Goal: Task Accomplishment & Management: Use online tool/utility

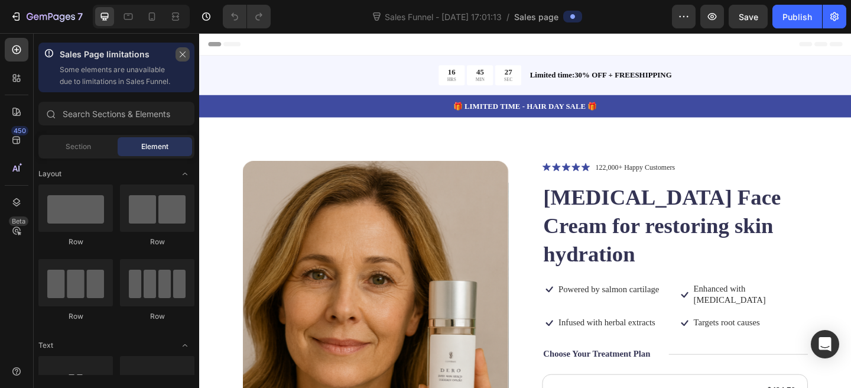
click at [179, 56] on icon "button" at bounding box center [183, 54] width 8 height 8
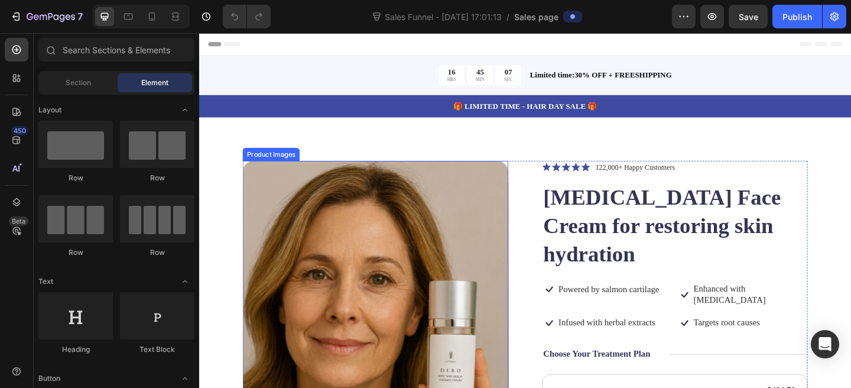
scroll to position [24, 0]
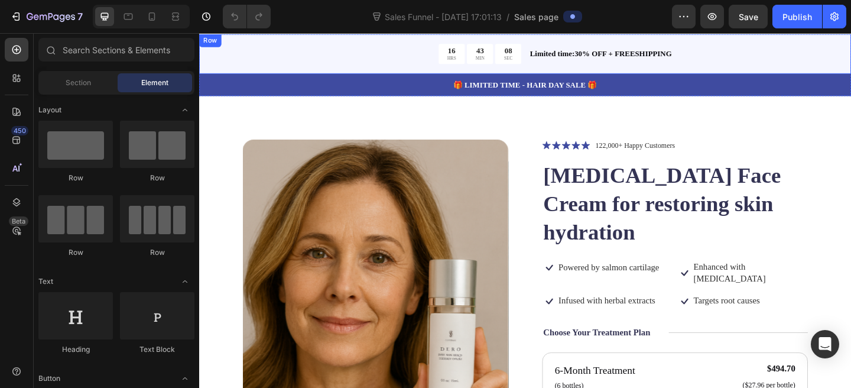
click at [554, 71] on div "16 HRS 43 MIN 08 SEC Countdown Timer Limited time:30% OFF + FREESHIPPING Text B…" at bounding box center [553, 55] width 709 height 43
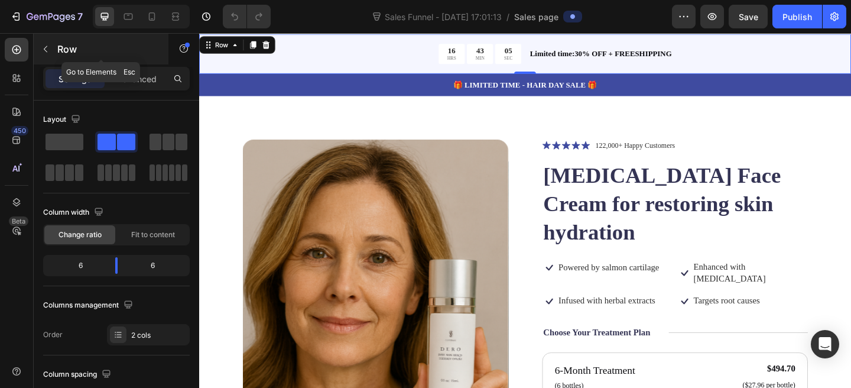
click at [44, 49] on icon "button" at bounding box center [46, 49] width 4 height 7
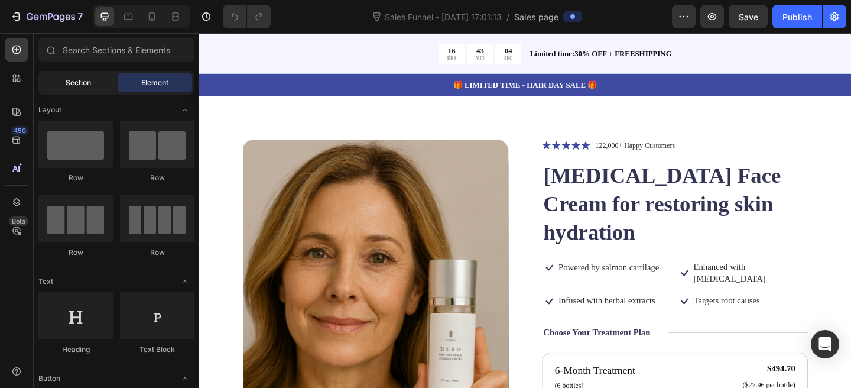
click at [72, 86] on span "Section" at bounding box center [78, 82] width 25 height 11
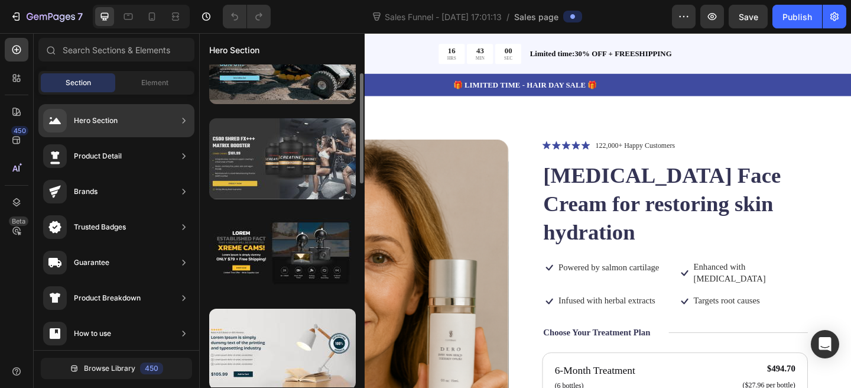
scroll to position [47, 0]
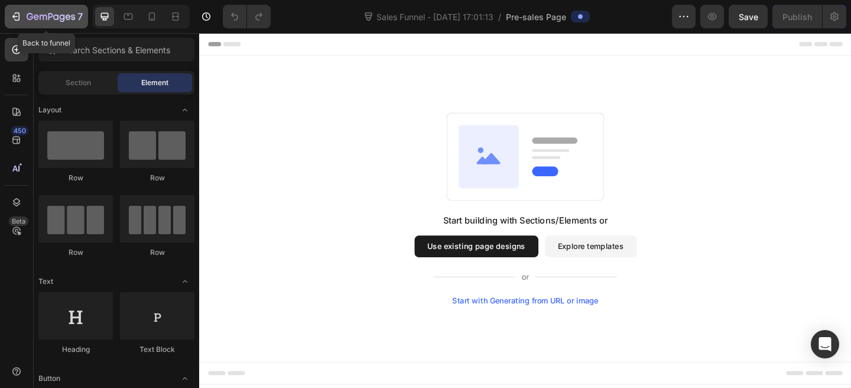
click at [23, 13] on div "7" at bounding box center [46, 16] width 73 height 14
